Goal: Find specific page/section: Find specific page/section

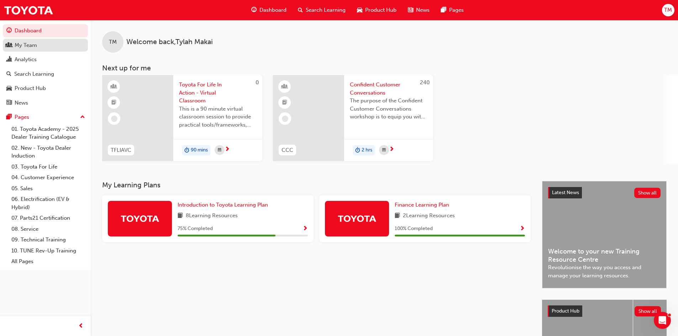
click at [33, 48] on div "My Team" at bounding box center [26, 45] width 22 height 8
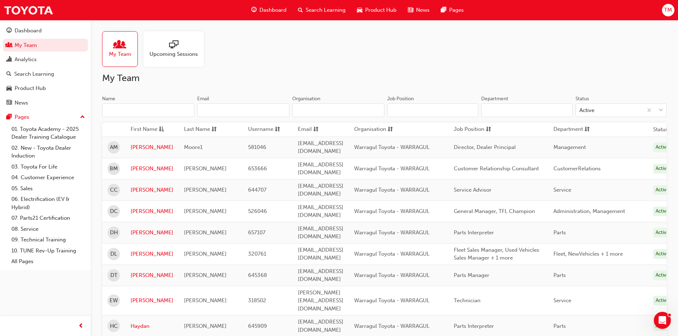
click at [138, 117] on input "Name" at bounding box center [148, 111] width 92 height 14
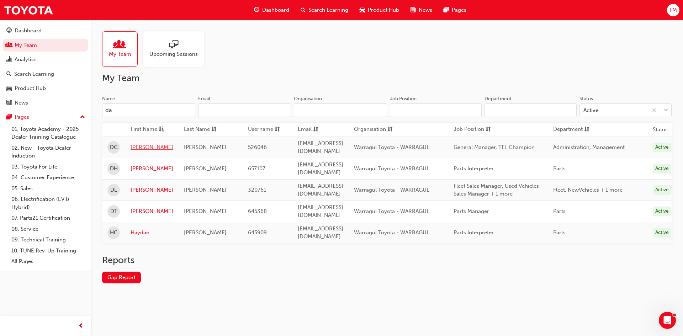
type input "da"
click at [143, 146] on link "[PERSON_NAME]" at bounding box center [152, 147] width 43 height 8
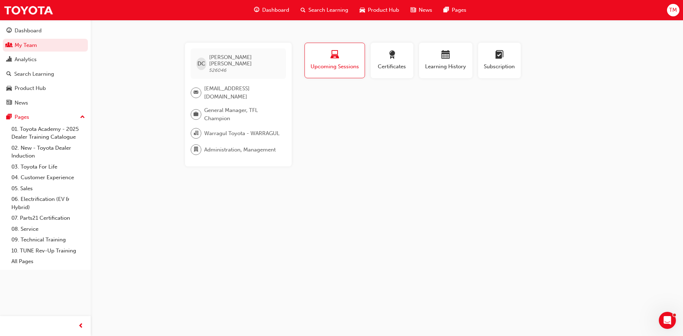
click at [531, 111] on div "Profile Upcoming Sessions Certificates Learning History Subscription DC [PERSON…" at bounding box center [446, 105] width 286 height 124
